Goal: Navigation & Orientation: Understand site structure

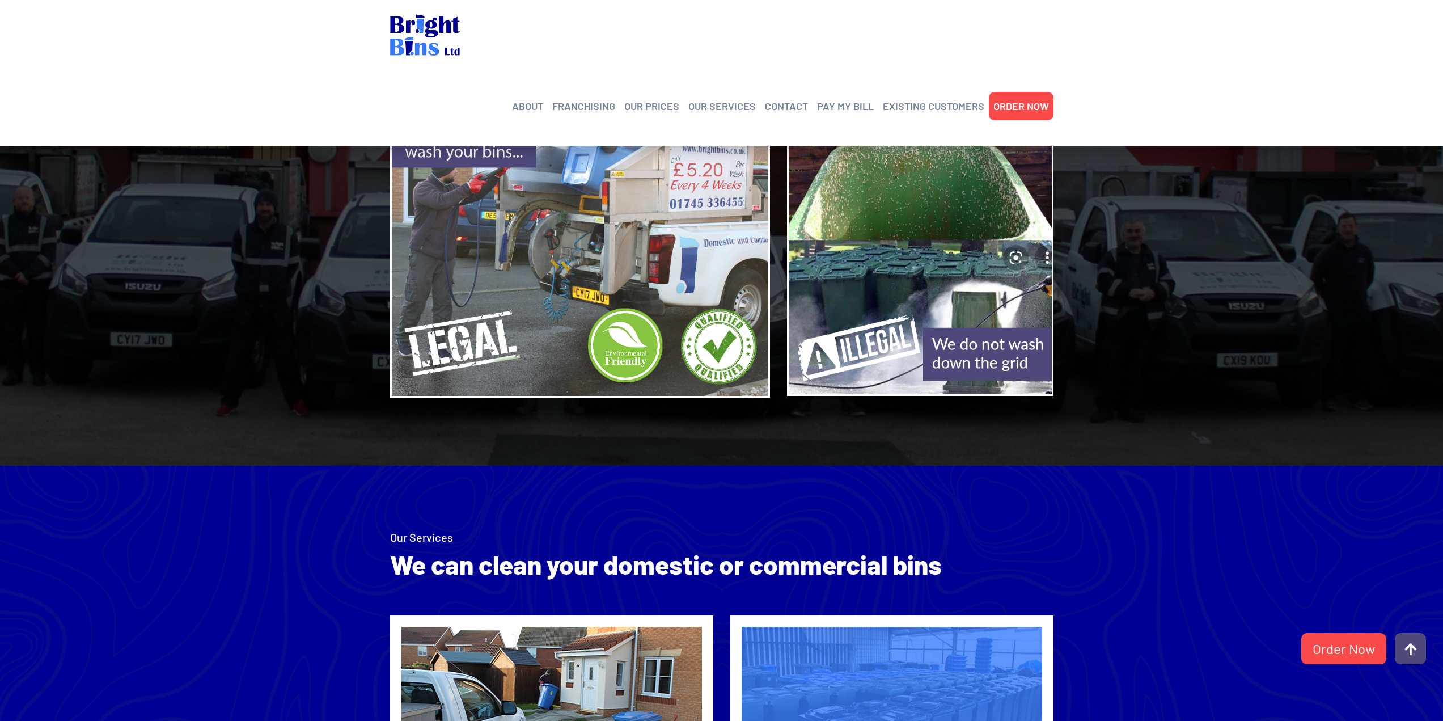
scroll to position [1191, 0]
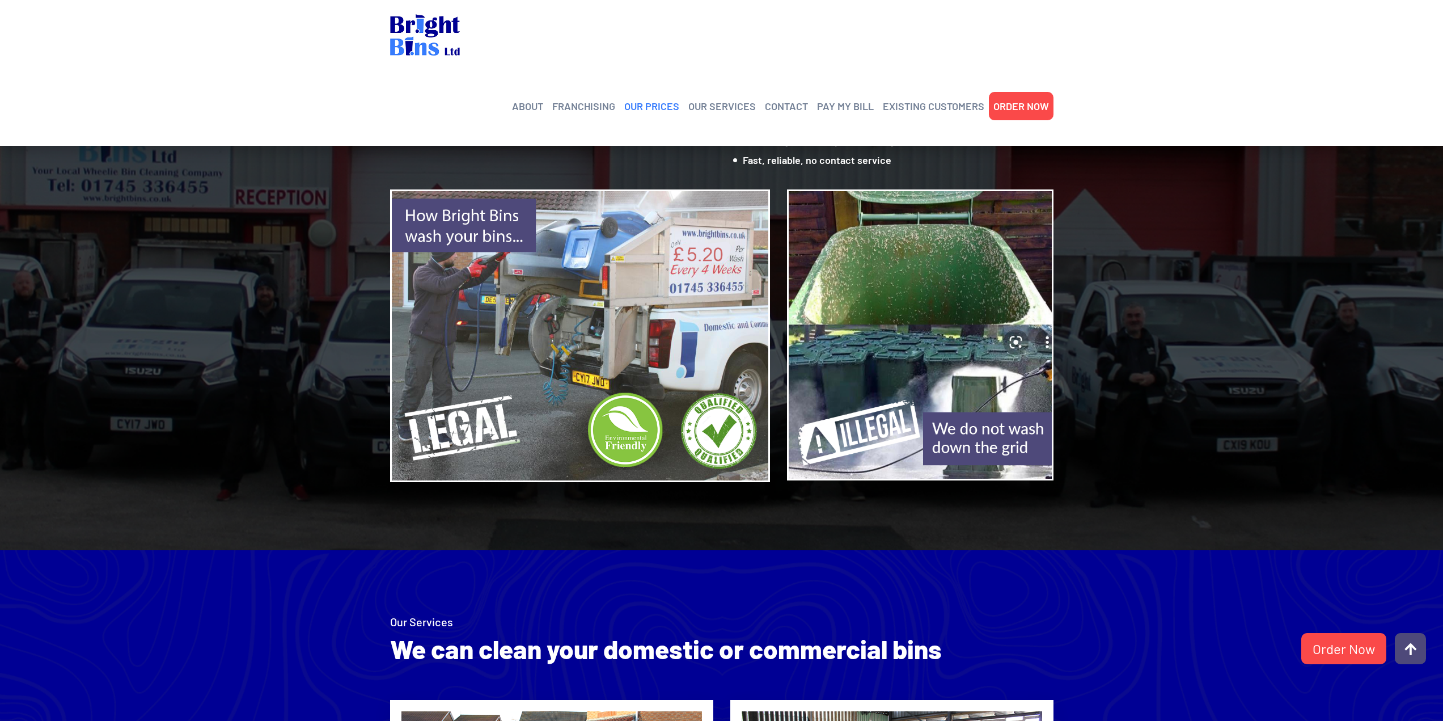
click at [646, 98] on link "OUR PRICES" at bounding box center [651, 106] width 55 height 17
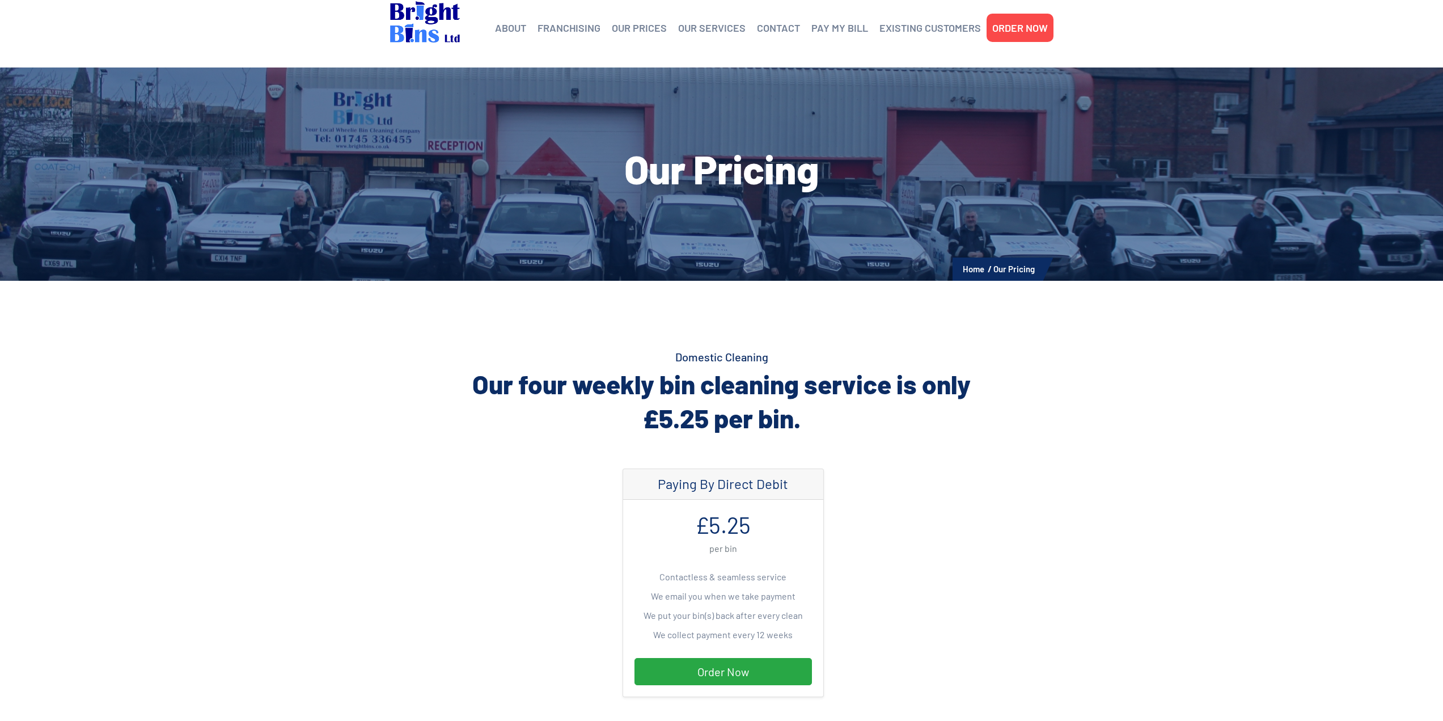
scroll to position [2, 0]
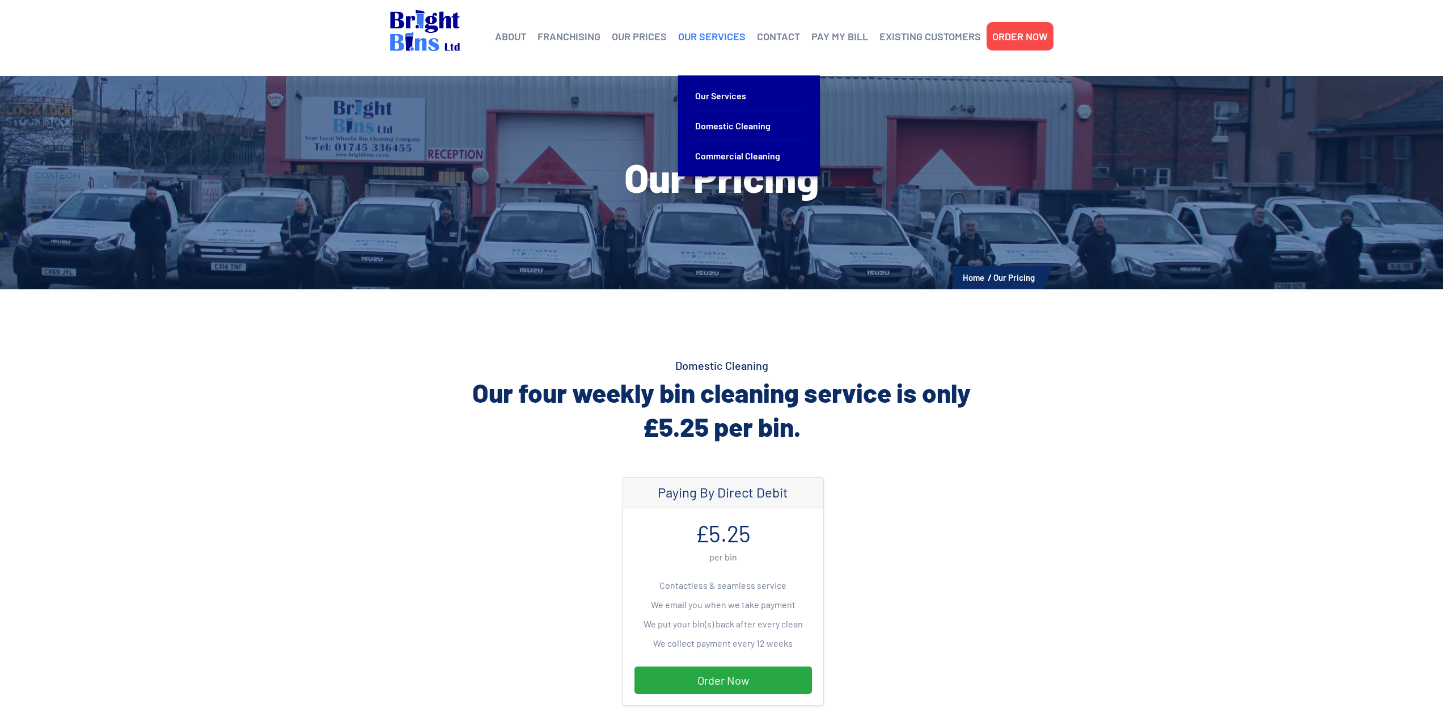
click at [703, 39] on link "OUR SERVICES" at bounding box center [711, 36] width 67 height 17
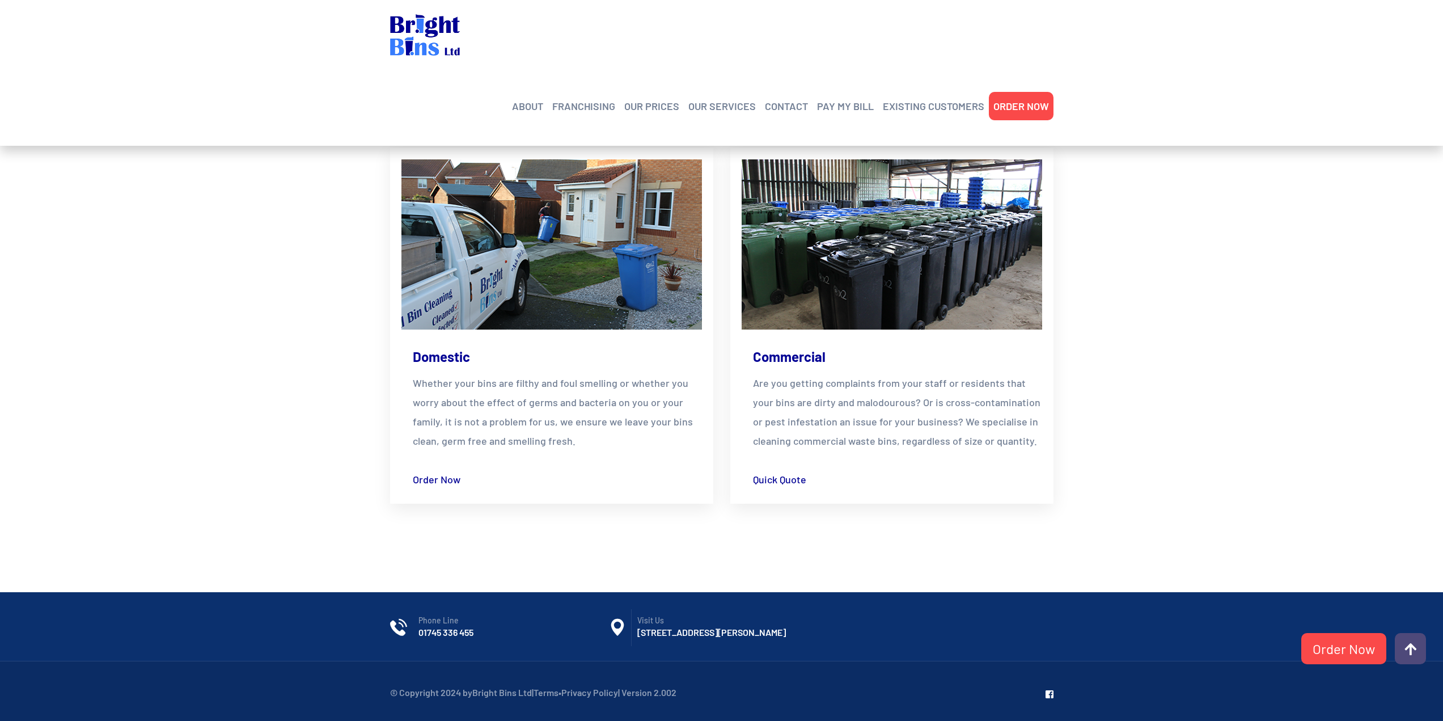
scroll to position [229, 0]
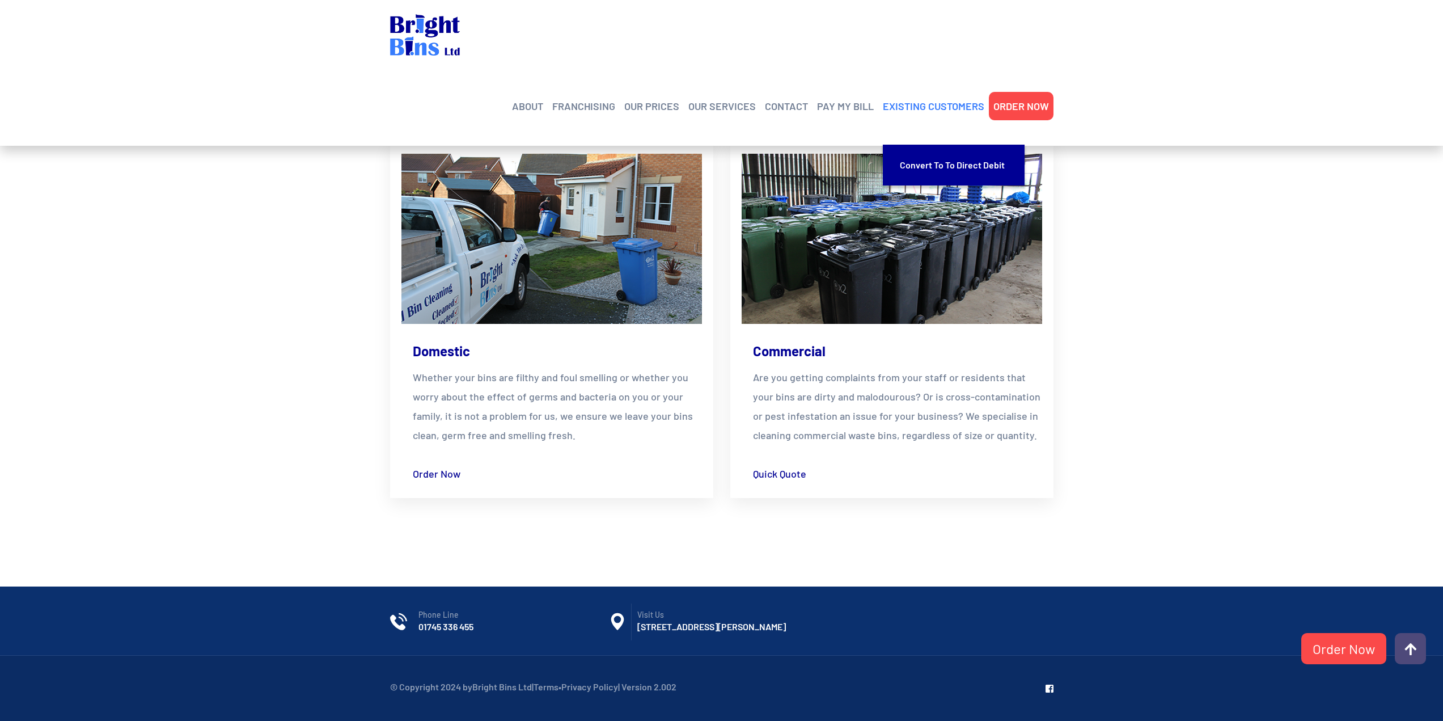
click at [915, 98] on link "EXISTING CUSTOMERS" at bounding box center [934, 106] width 102 height 17
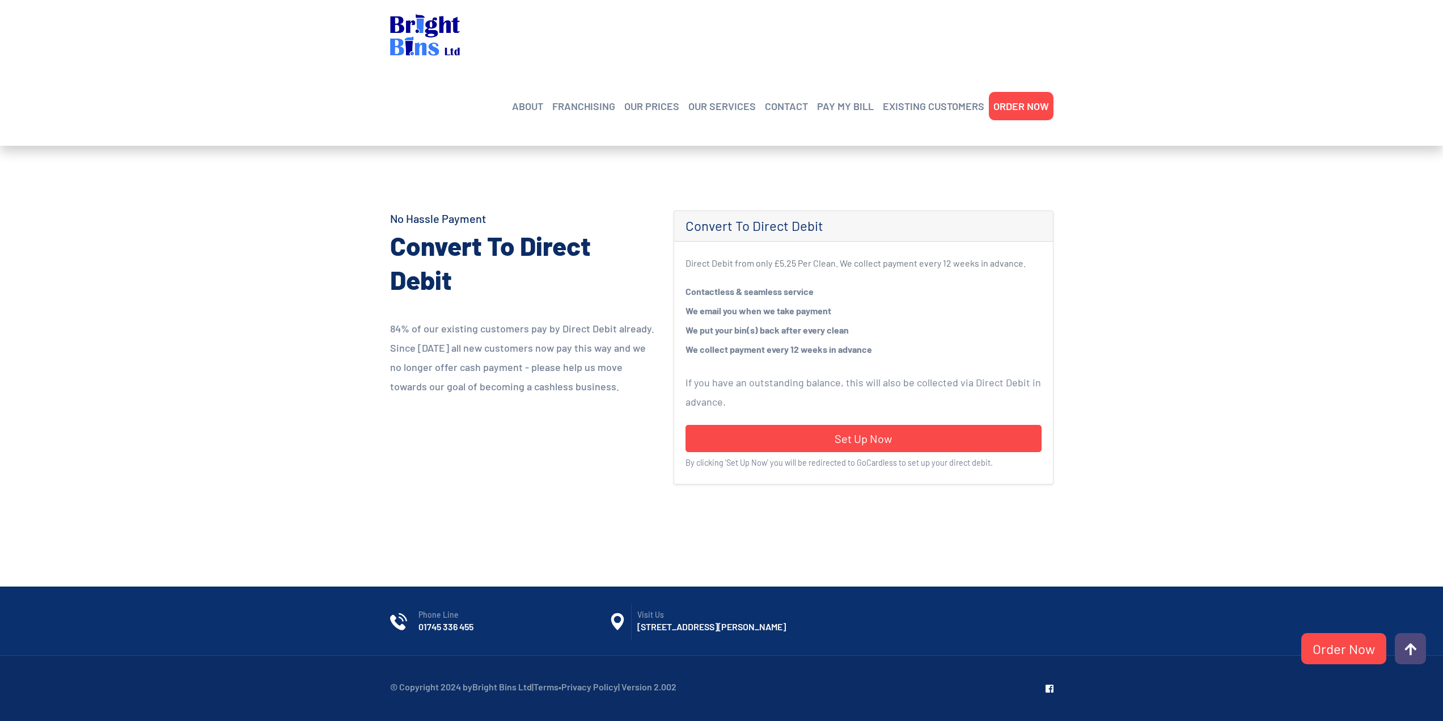
scroll to position [170, 0]
